Goal: Information Seeking & Learning: Learn about a topic

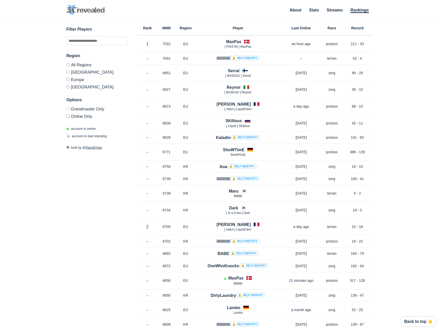
drag, startPoint x: 99, startPoint y: 216, endPoint x: 103, endPoint y: 196, distance: 20.6
click at [301, 9] on link "About" at bounding box center [296, 10] width 12 height 5
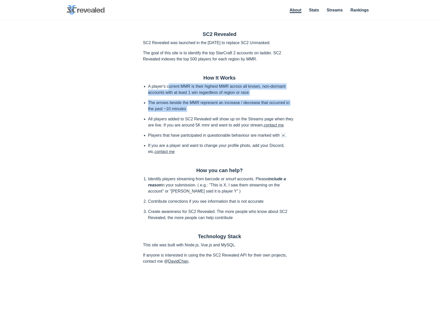
drag, startPoint x: 168, startPoint y: 86, endPoint x: 210, endPoint y: 113, distance: 50.3
click at [210, 113] on ul "A player's current MMR is their highest MMR across all known, non-dormant accou…" at bounding box center [219, 118] width 153 height 71
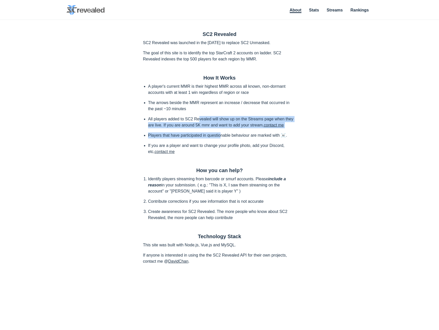
drag, startPoint x: 200, startPoint y: 119, endPoint x: 220, endPoint y: 135, distance: 25.5
click at [220, 135] on ul "A player's current MMR is their highest MMR across all known, non-dormant accou…" at bounding box center [219, 118] width 153 height 71
click at [220, 135] on li "Players that have participated in questionable behaviour are marked with ☠️." at bounding box center [222, 135] width 148 height 6
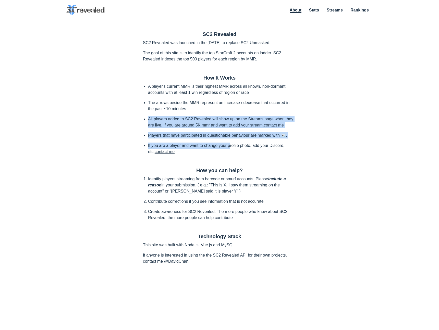
drag, startPoint x: 231, startPoint y: 144, endPoint x: 194, endPoint y: 115, distance: 46.7
click at [194, 115] on ul "A player's current MMR is their highest MMR across all known, non-dormant accou…" at bounding box center [219, 118] width 153 height 71
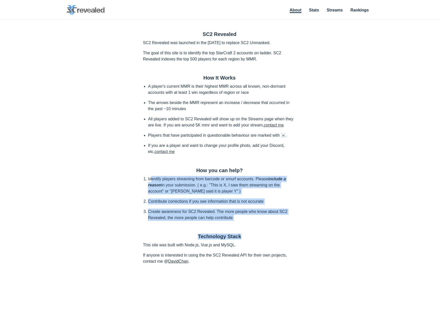
drag, startPoint x: 152, startPoint y: 177, endPoint x: 275, endPoint y: 236, distance: 136.2
click at [275, 236] on div "SC2 Revealed SC2 Revealed was launched in the June of 2020 to replace SC2 Unmas…" at bounding box center [219, 148] width 163 height 244
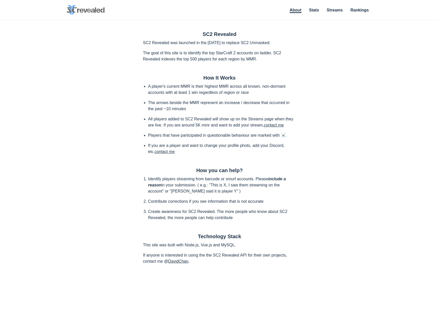
click at [276, 237] on h2 "Technology Stack" at bounding box center [219, 237] width 153 height 6
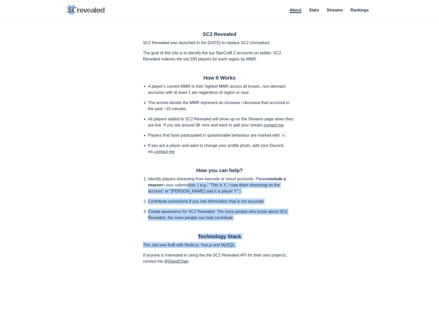
drag, startPoint x: 261, startPoint y: 247, endPoint x: 186, endPoint y: 183, distance: 98.9
click at [186, 183] on div "SC2 Revealed SC2 Revealed was launched in the June of 2020 to replace SC2 Unmas…" at bounding box center [219, 148] width 163 height 244
click at [186, 182] on li "Identify players streaming from barcode or smurf accounts. Please include a rea…" at bounding box center [222, 185] width 148 height 18
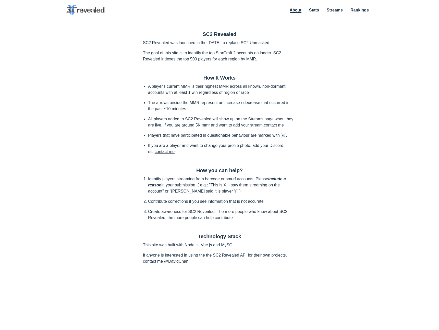
click at [109, 196] on div "SC2 Revealed SC2 Revealed was launched in the June of 2020 to replace SC2 Unmas…" at bounding box center [219, 148] width 439 height 244
click at [106, 199] on div "SC2 Revealed SC2 Revealed was launched in the June of 2020 to replace SC2 Unmas…" at bounding box center [219, 148] width 439 height 244
click at [340, 213] on div "SC2 Revealed SC2 Revealed was launched in the June of 2020 to replace SC2 Unmas…" at bounding box center [219, 148] width 439 height 244
